Goal: Check status: Check status

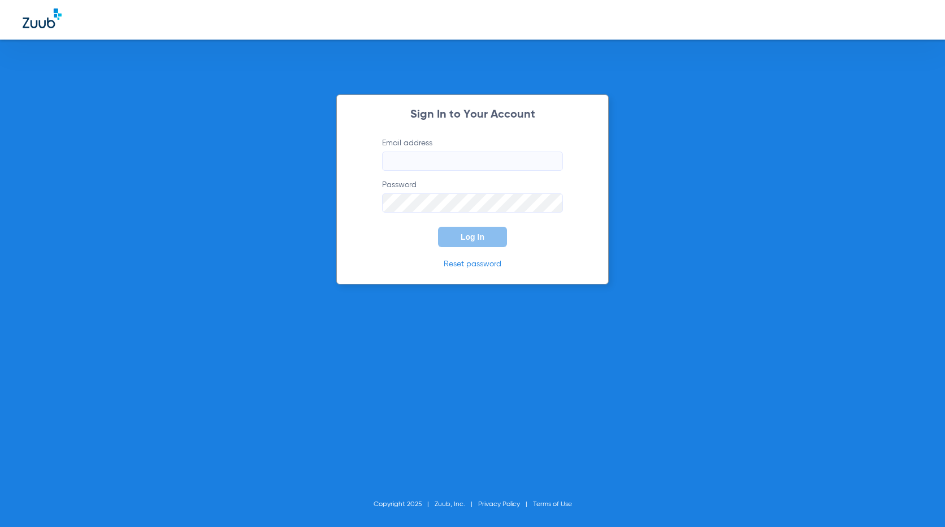
type input "[EMAIL_ADDRESS][DOMAIN_NAME]"
click at [488, 246] on button "Log In" at bounding box center [472, 237] width 69 height 20
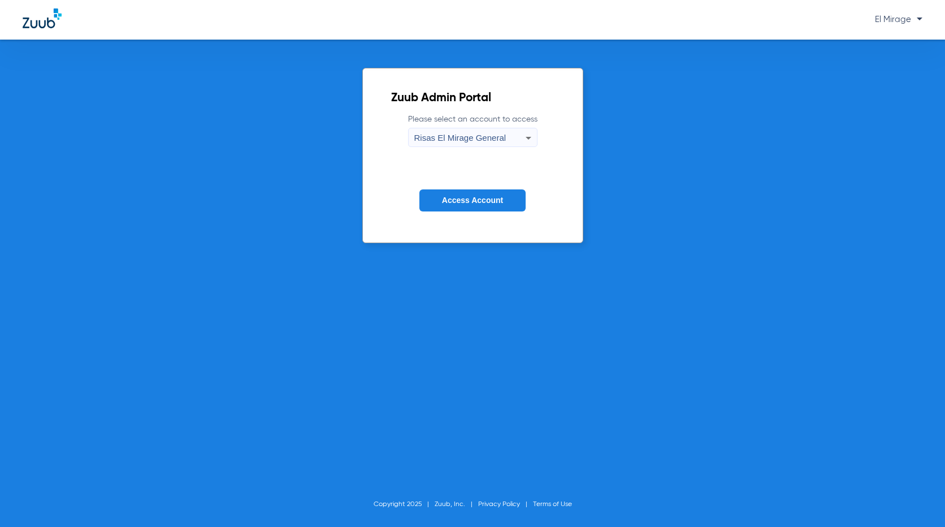
click at [480, 201] on span "Access Account" at bounding box center [472, 199] width 61 height 9
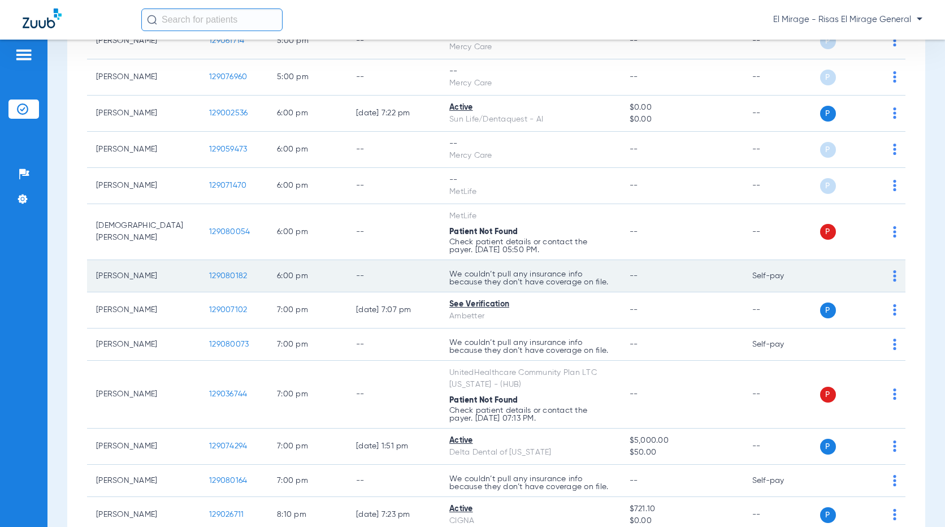
scroll to position [1347, 0]
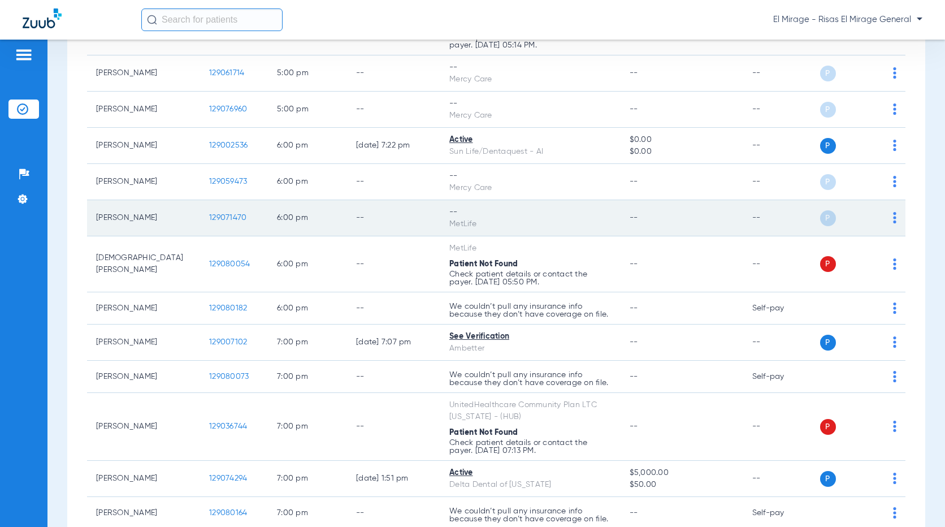
click at [223, 221] on span "129071470" at bounding box center [227, 218] width 37 height 8
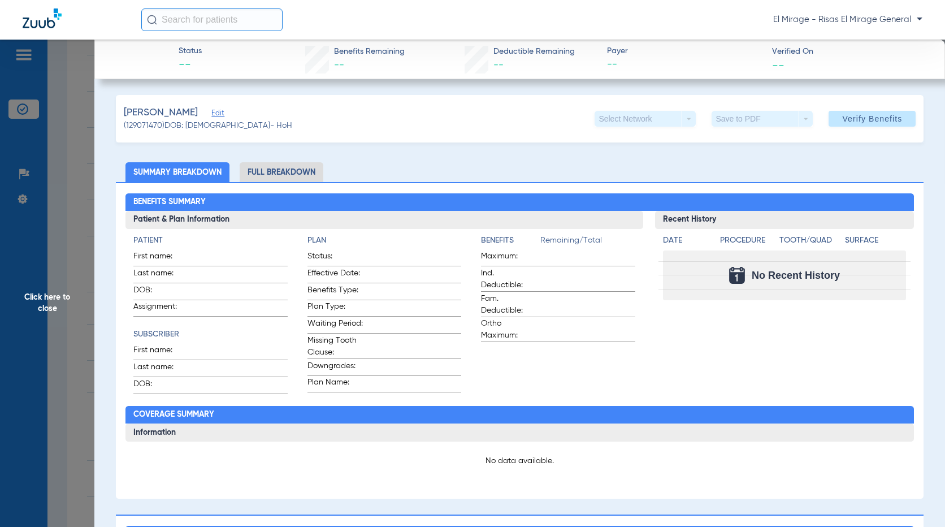
click at [288, 176] on li "Full Breakdown" at bounding box center [282, 172] width 84 height 20
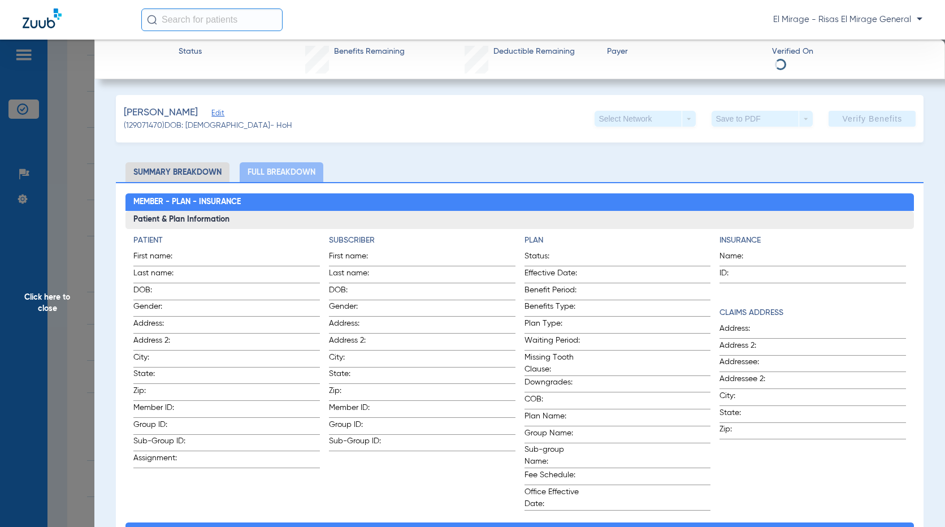
click at [176, 182] on div "Member - Plan - Insurance Patient & Plan Information Patient First name: Last n…" at bounding box center [520, 443] width 808 height 522
